Goal: Transaction & Acquisition: Purchase product/service

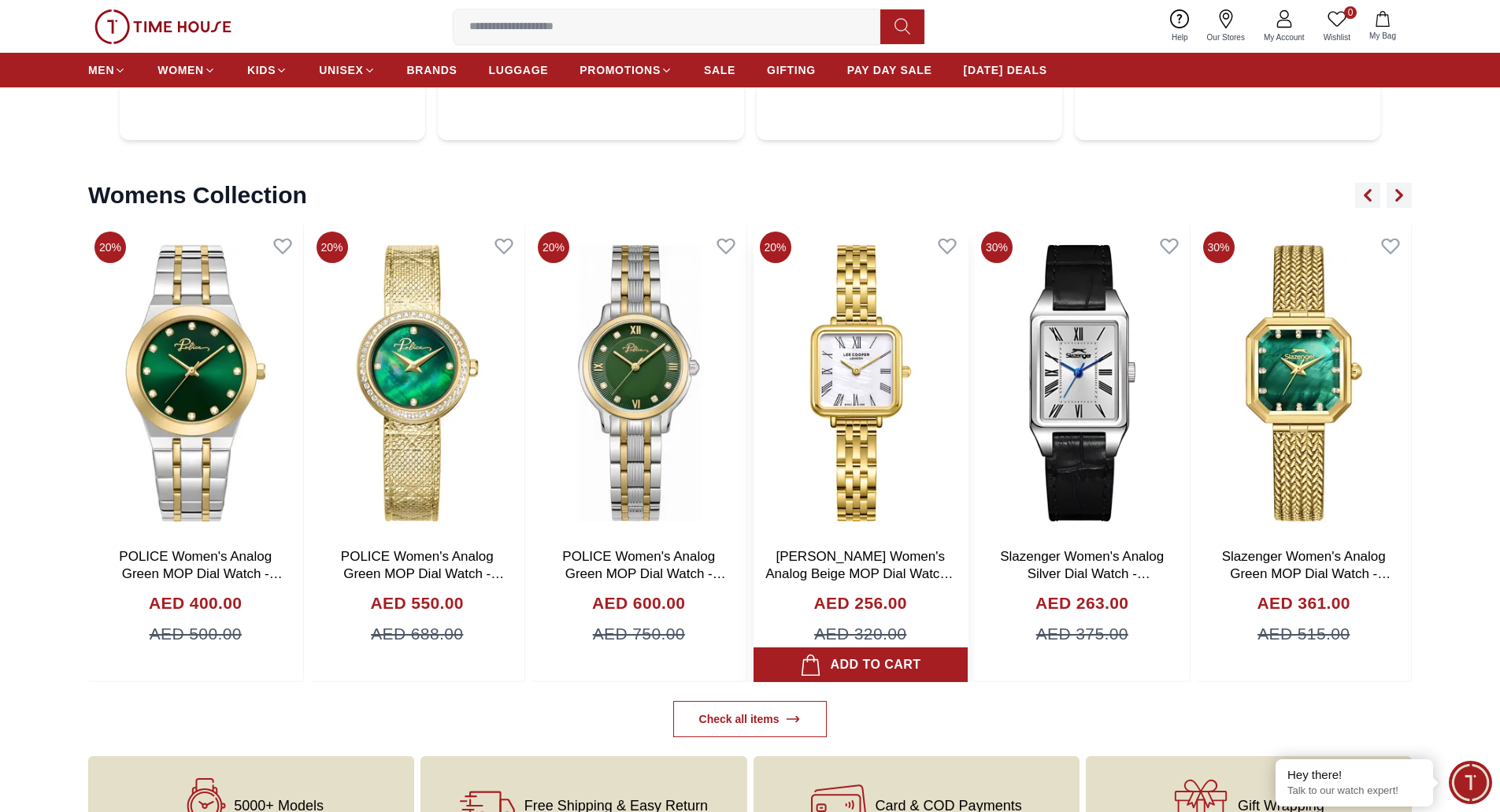
scroll to position [5984, 0]
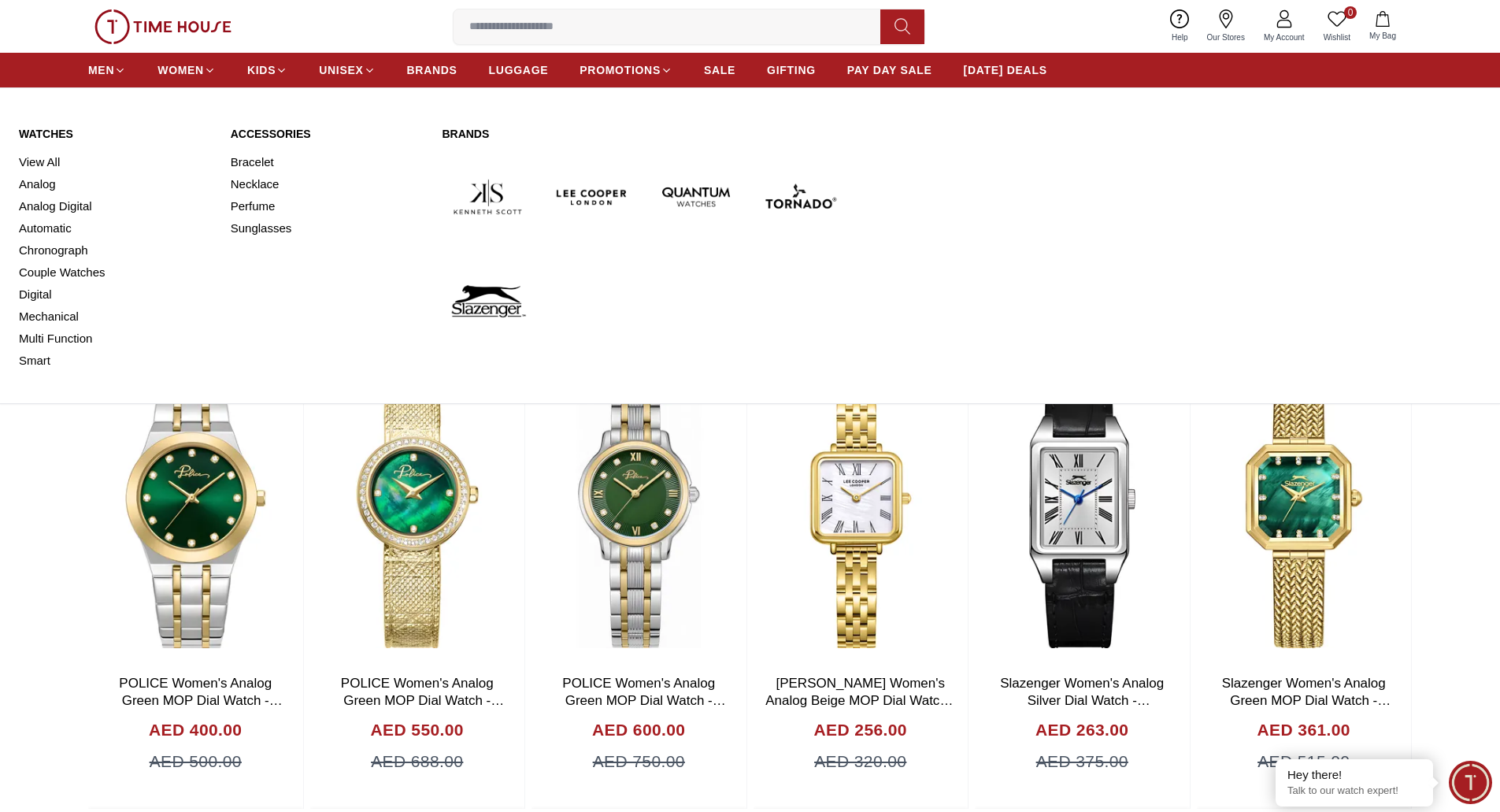
click at [42, 129] on link "Watches" at bounding box center [116, 133] width 193 height 16
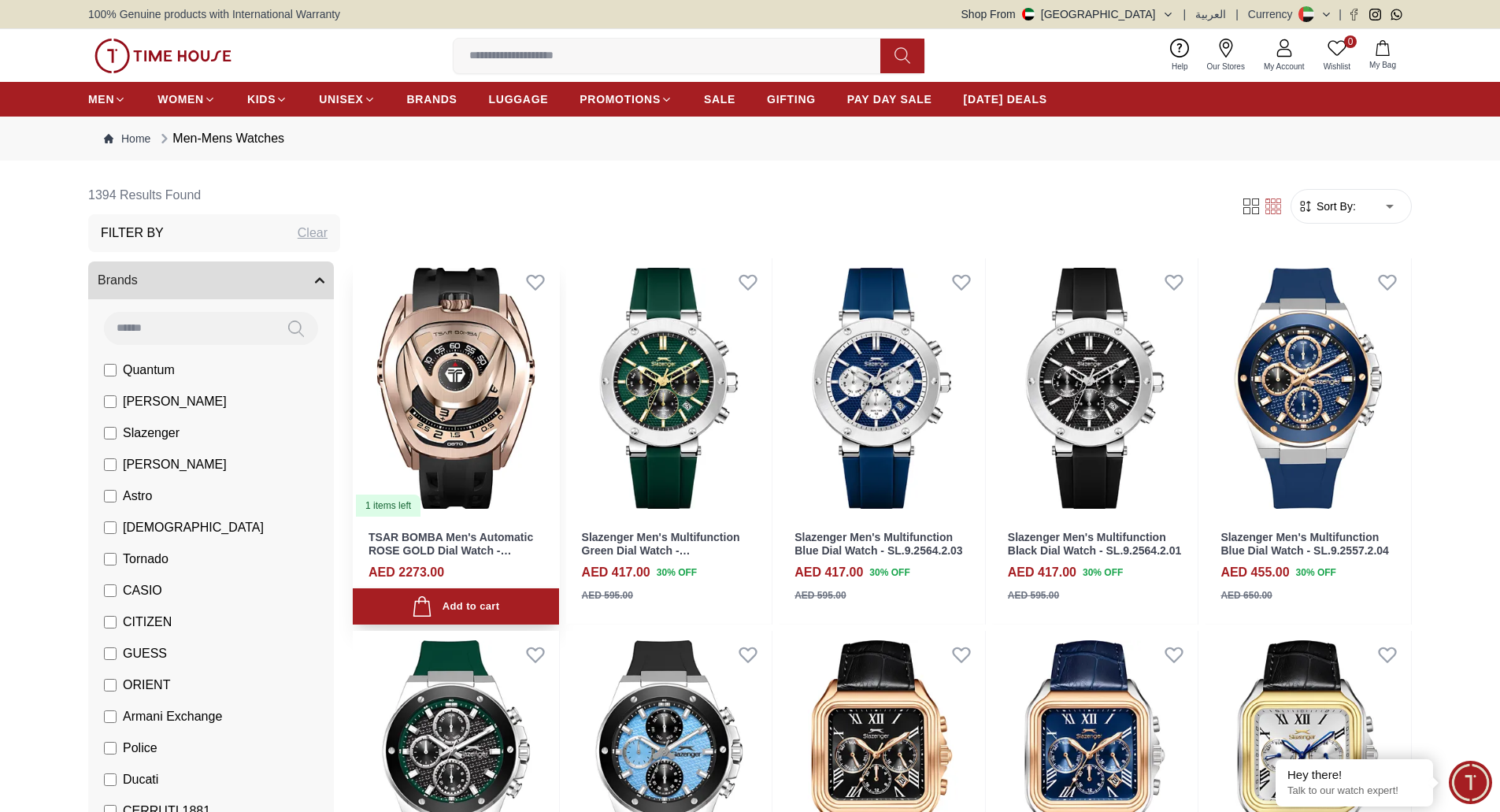
click at [471, 458] on img at bounding box center [456, 388] width 207 height 260
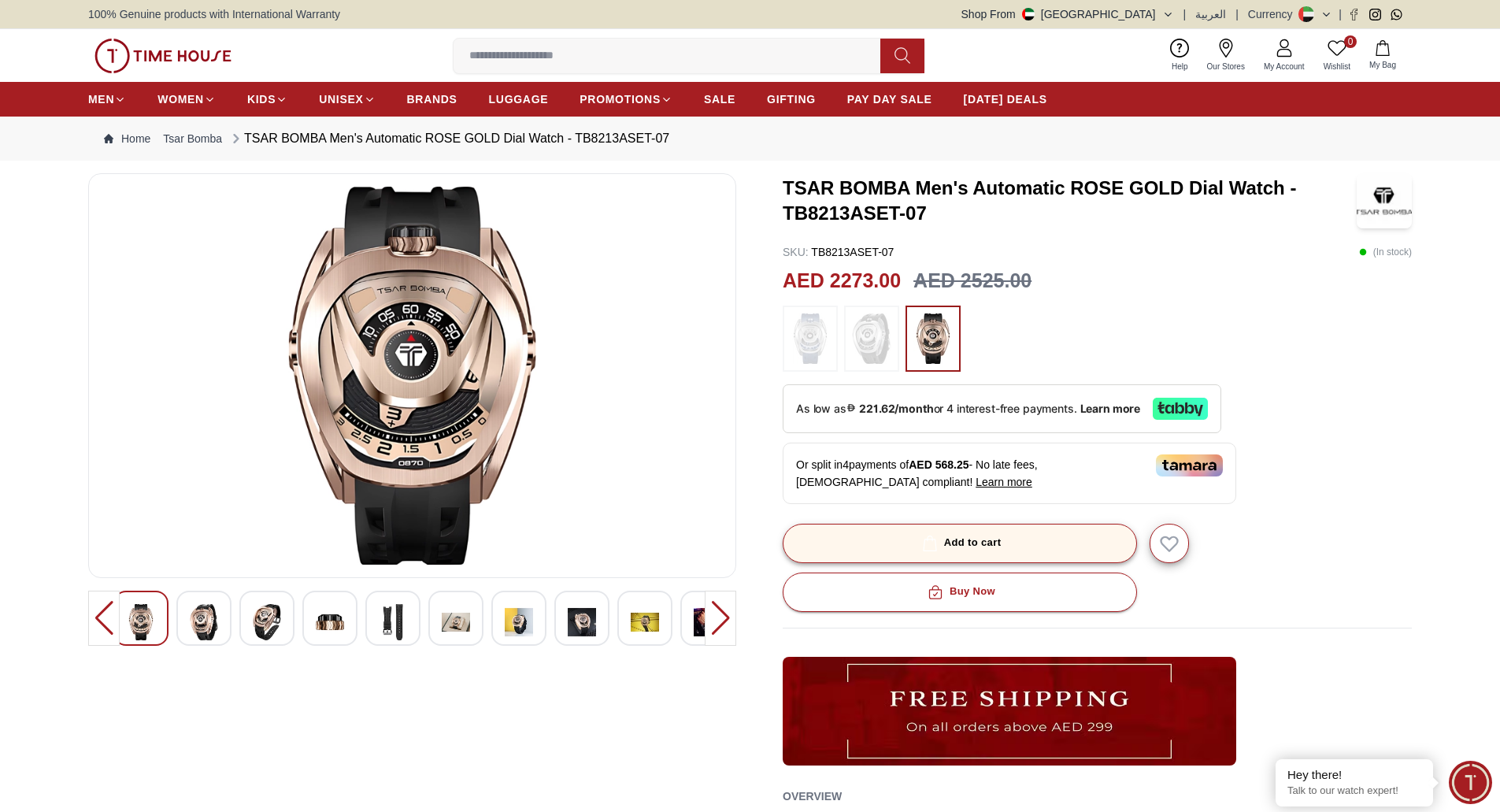
click at [926, 534] on div "Add to cart" at bounding box center [960, 543] width 83 height 18
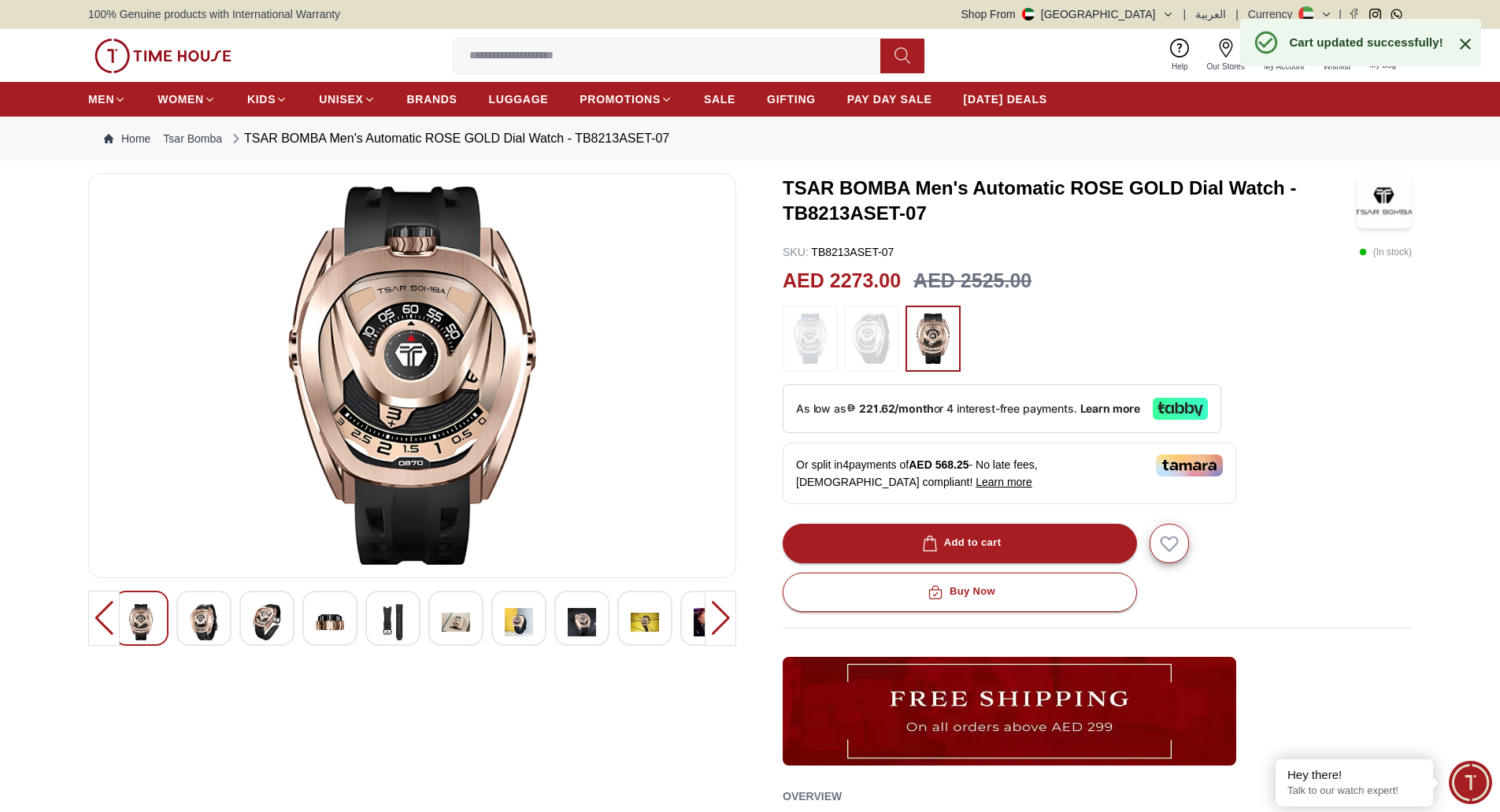
click at [1468, 54] on div "Cart updated successfully!" at bounding box center [1360, 42] width 241 height 47
click at [1464, 44] on icon at bounding box center [1465, 44] width 11 height 11
click at [1373, 58] on button "1 My Bag" at bounding box center [1382, 55] width 46 height 37
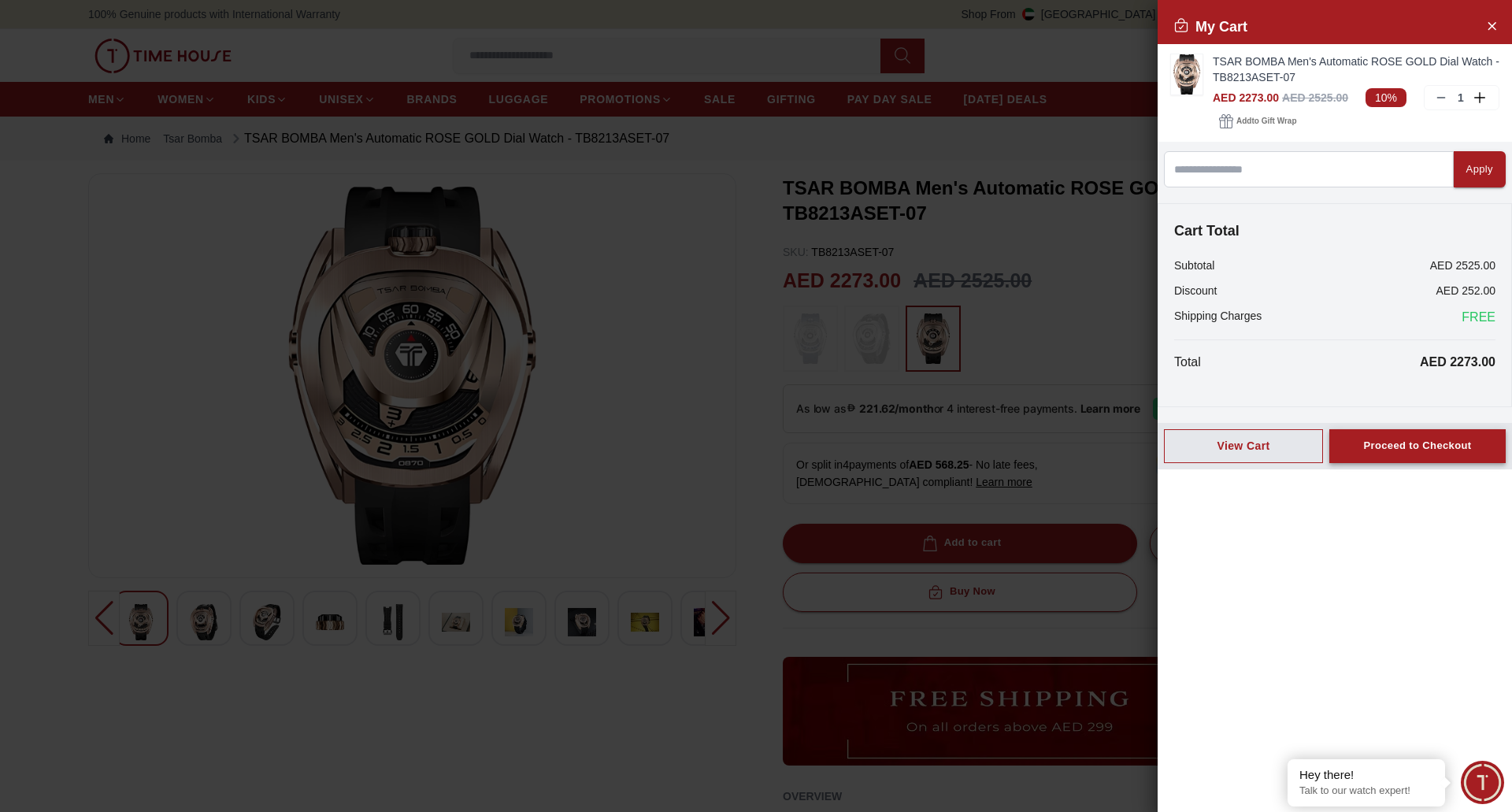
click at [1376, 453] on div "Proceed to Checkout" at bounding box center [1416, 446] width 107 height 18
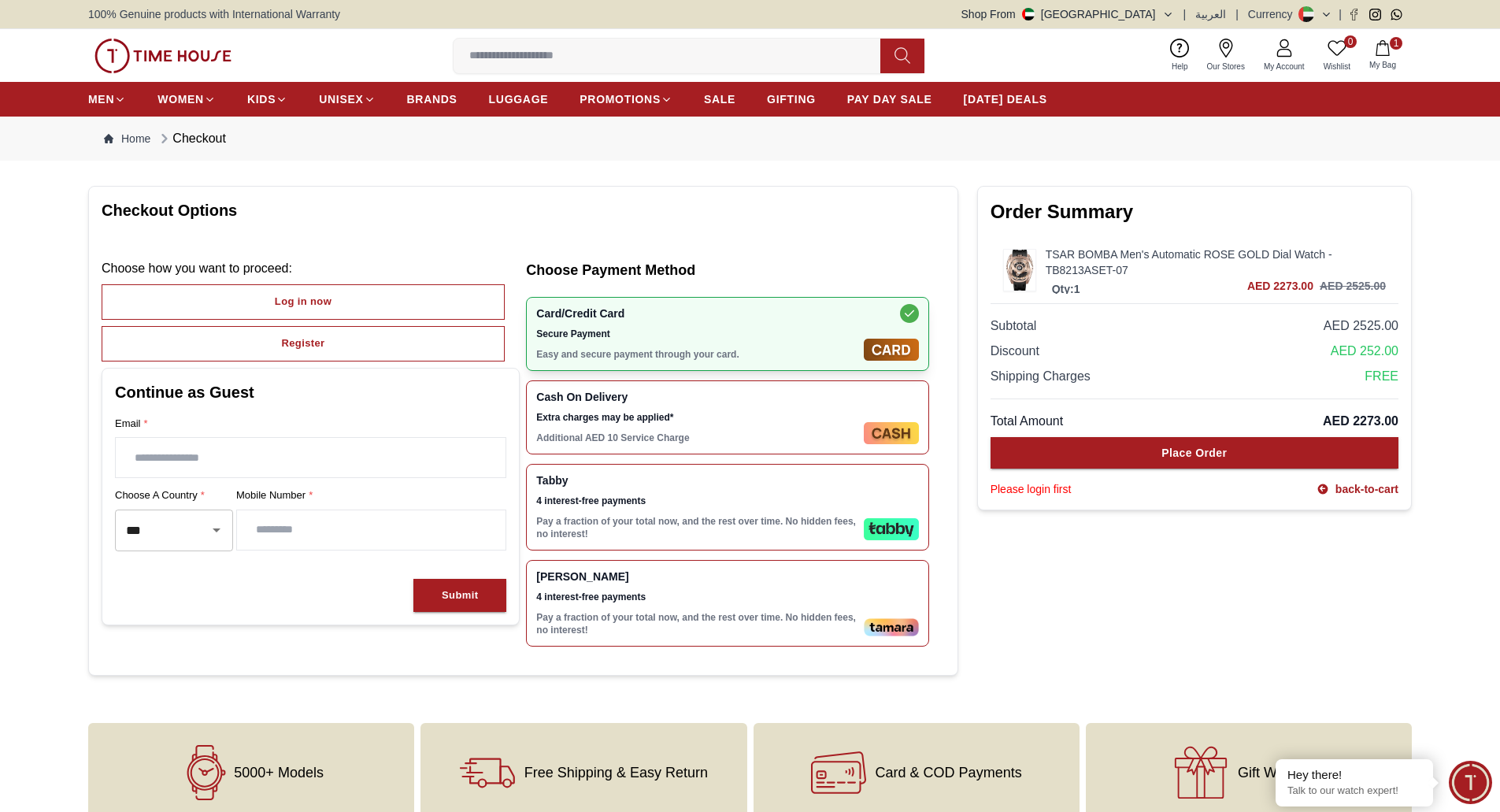
click at [244, 464] on input "text" at bounding box center [310, 457] width 389 height 39
type input "**********"
click at [446, 591] on div "Submit" at bounding box center [459, 596] width 36 height 18
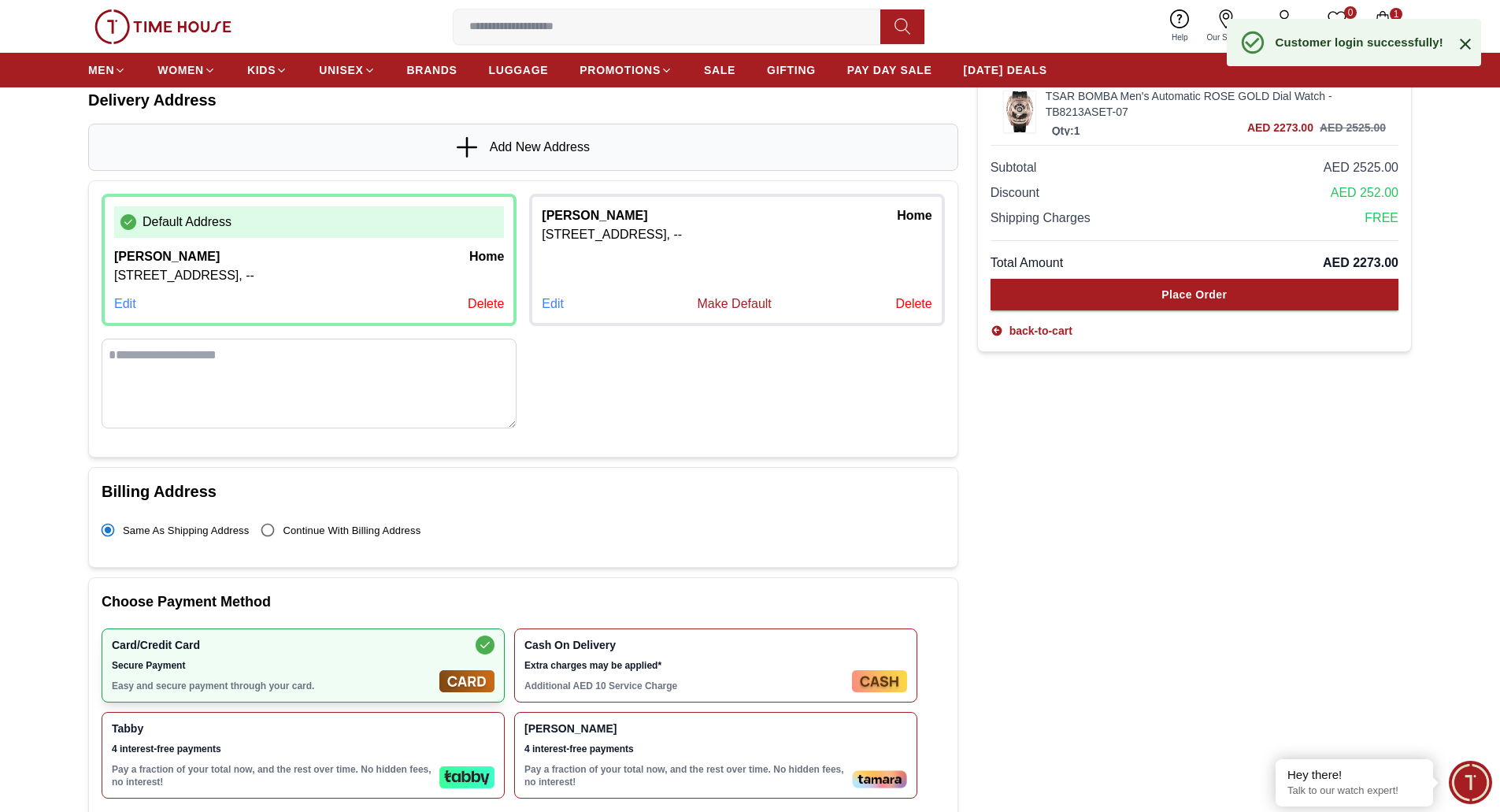
scroll to position [394, 0]
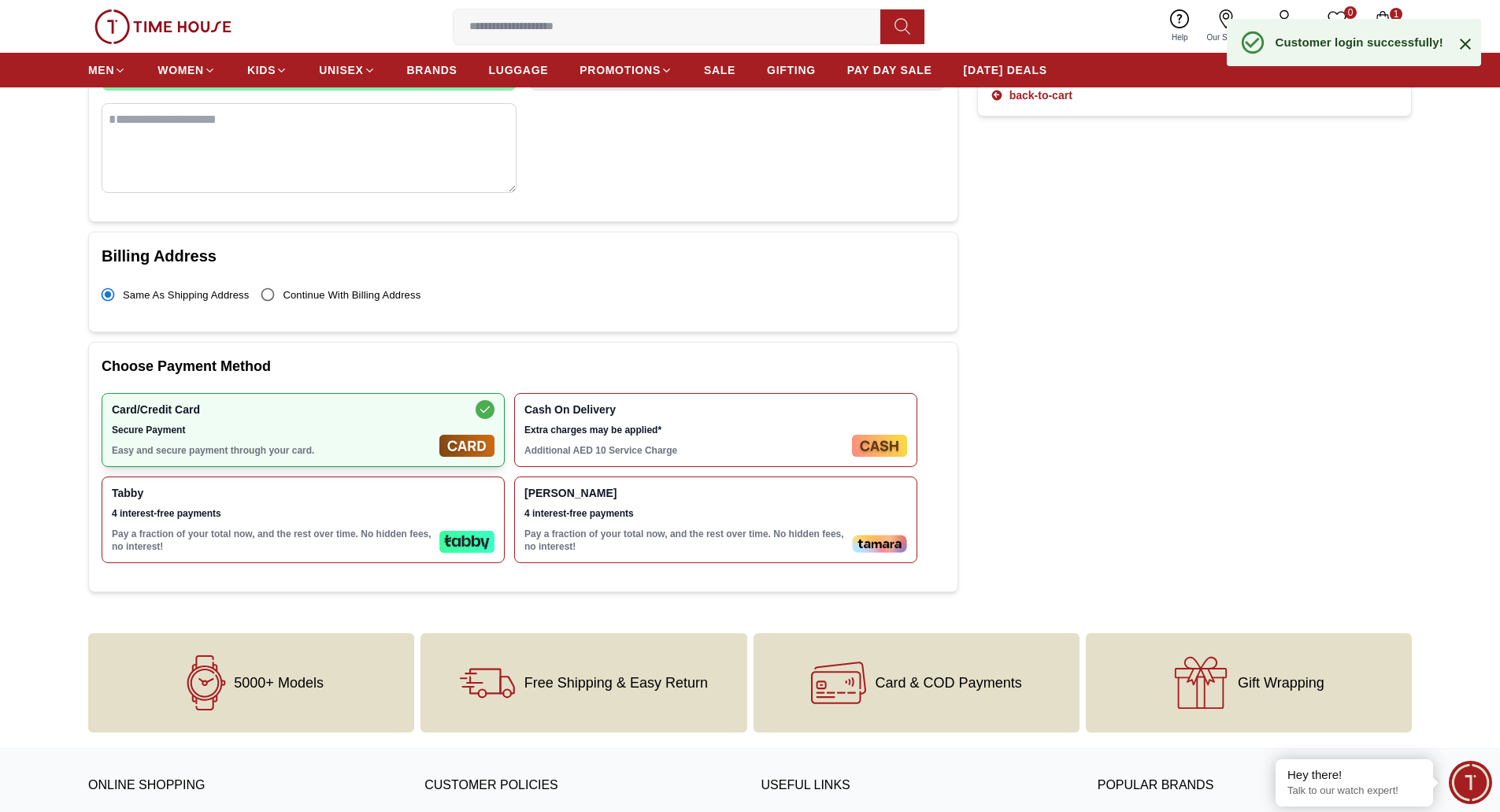
click at [1461, 43] on icon at bounding box center [1465, 44] width 19 height 19
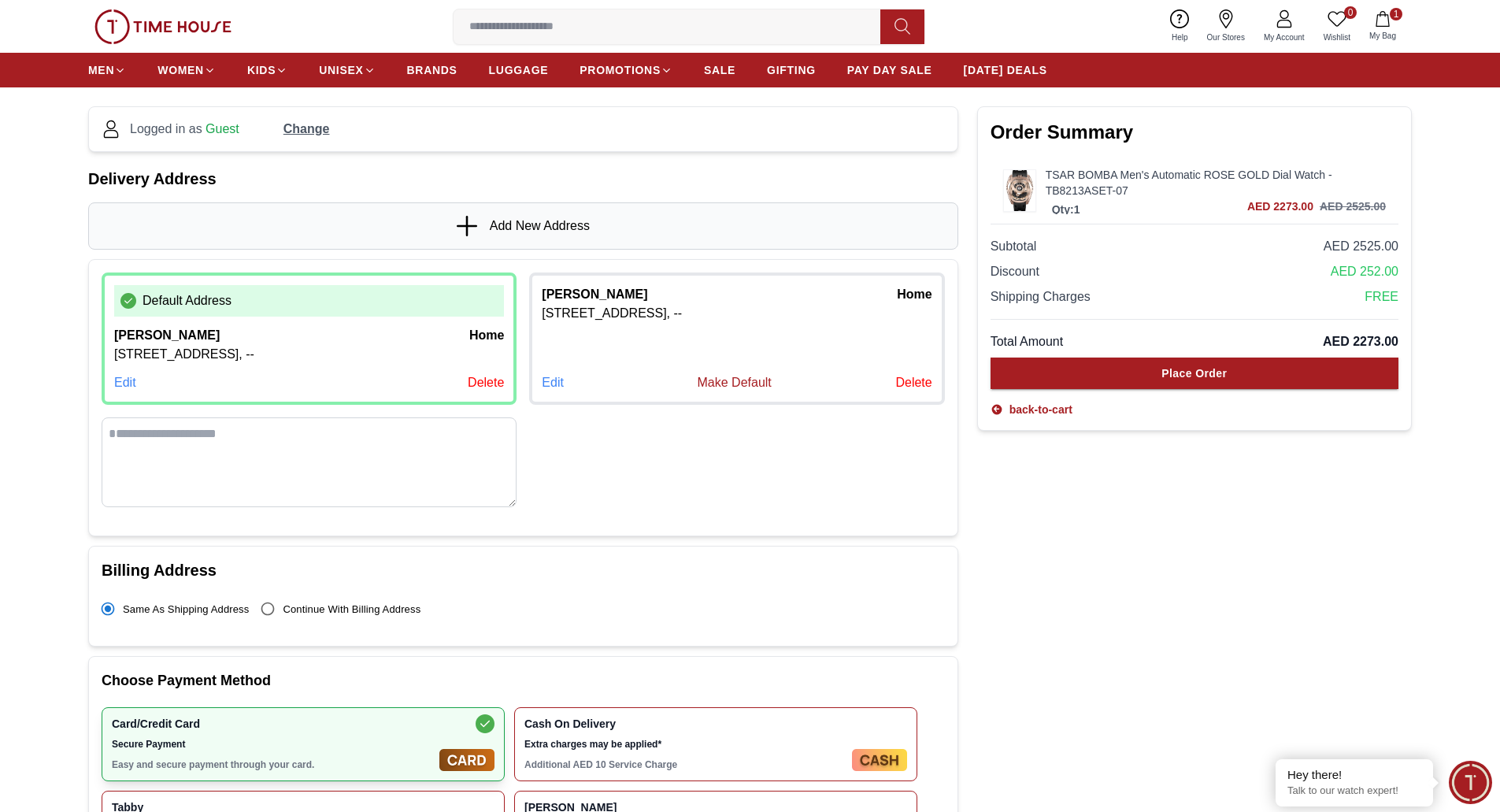
scroll to position [79, 0]
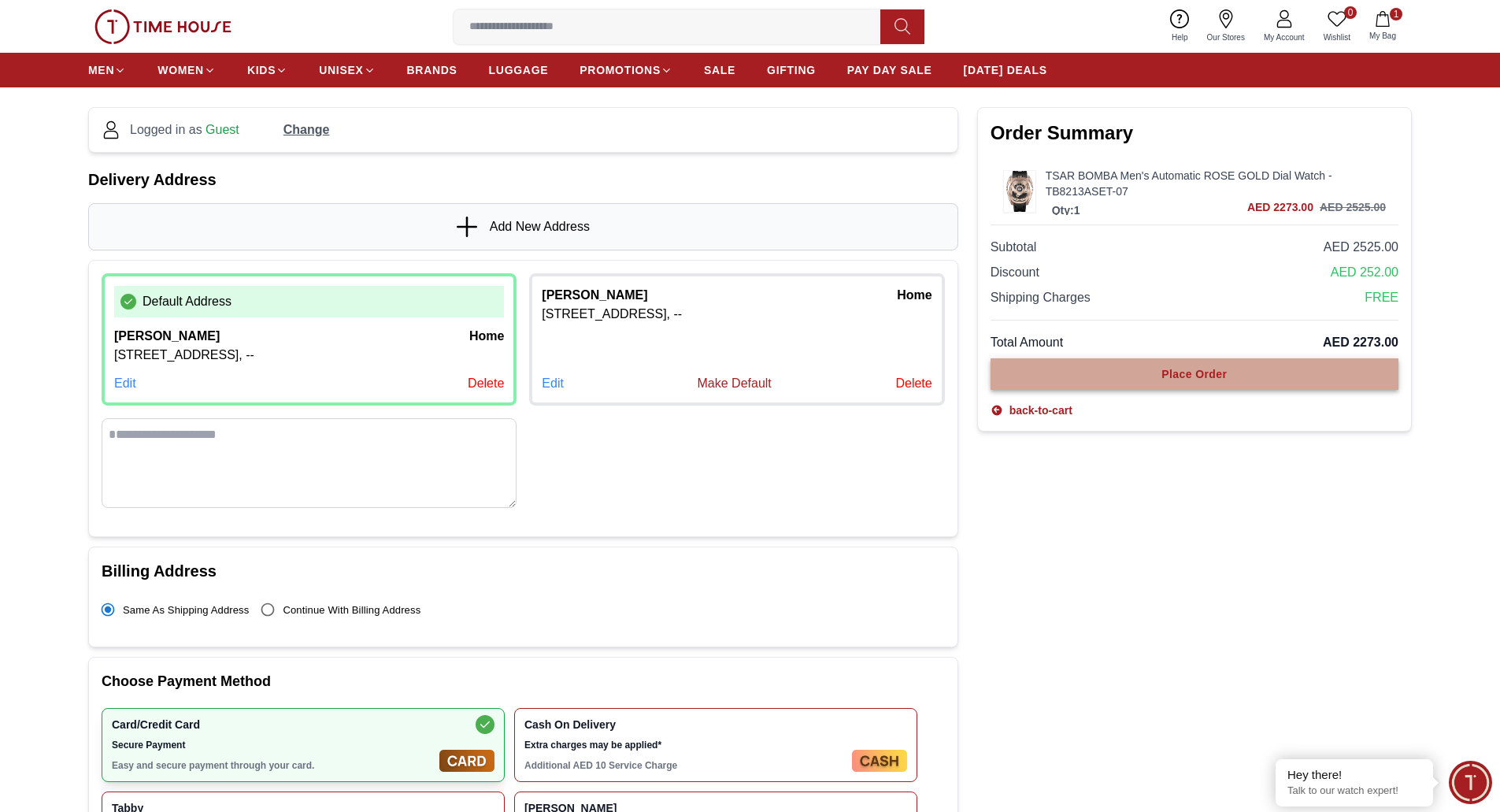
click at [1201, 374] on div "Place Order" at bounding box center [1193, 374] width 65 height 16
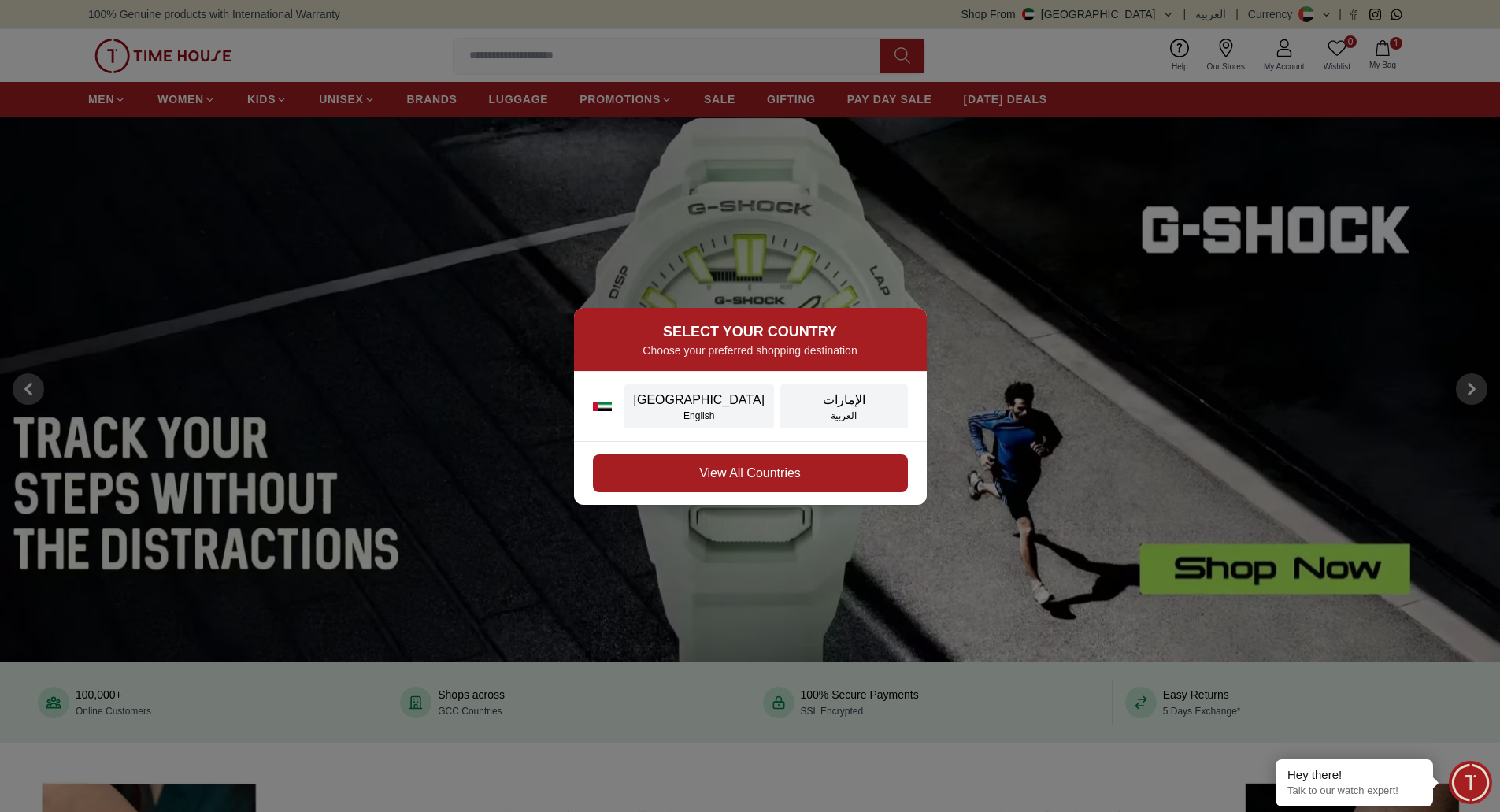
click at [683, 468] on button "View All Countries" at bounding box center [750, 473] width 315 height 38
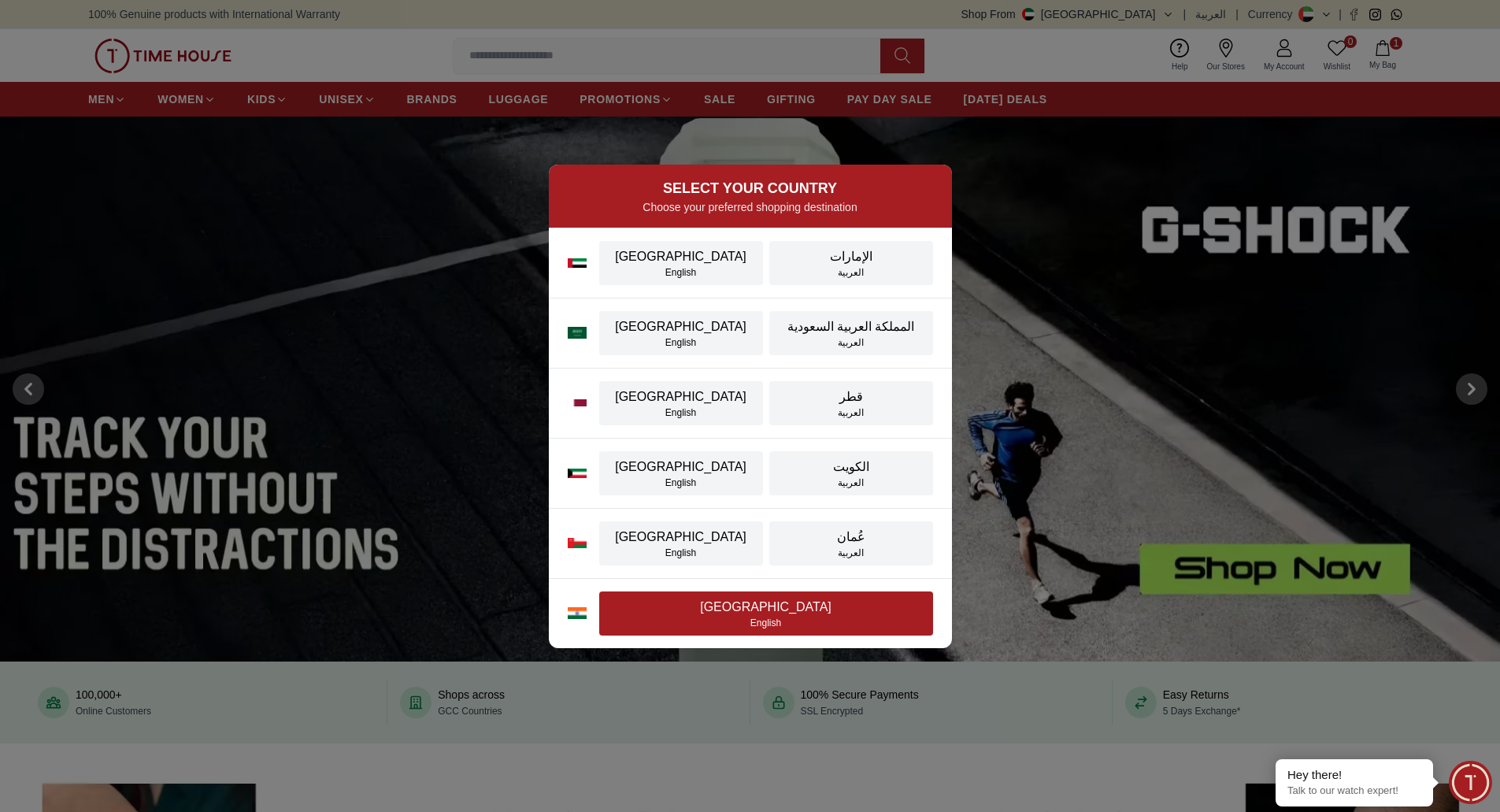
click at [726, 615] on div "[GEOGRAPHIC_DATA]" at bounding box center [766, 607] width 315 height 19
